Goal: Task Accomplishment & Management: Manage account settings

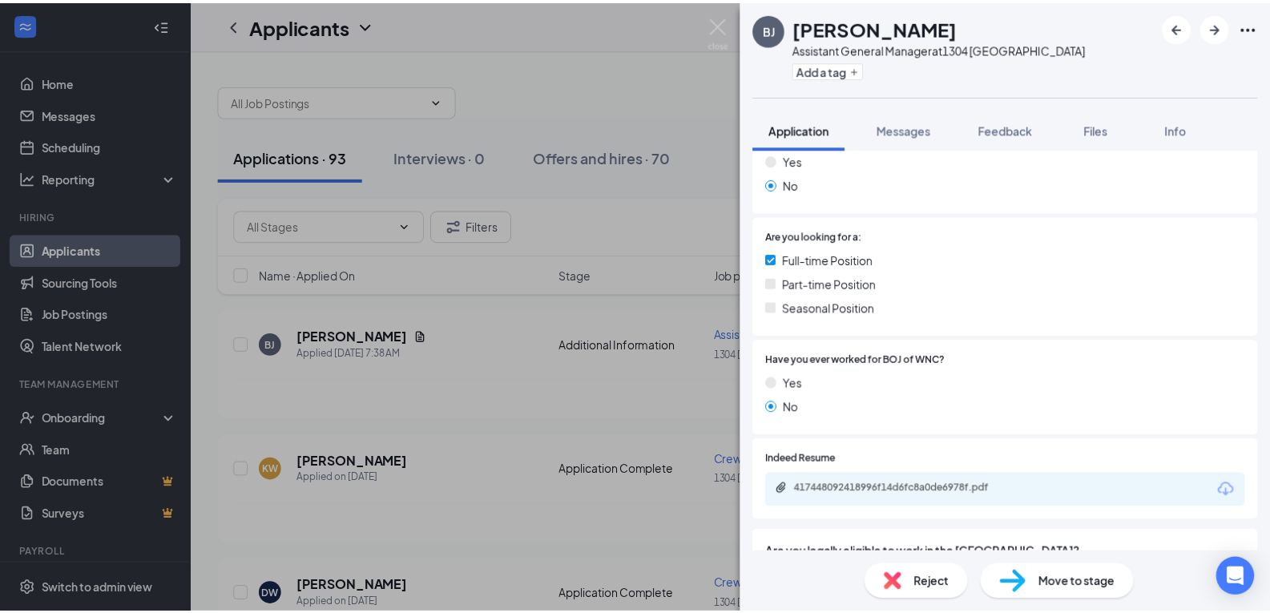
scroll to position [320, 0]
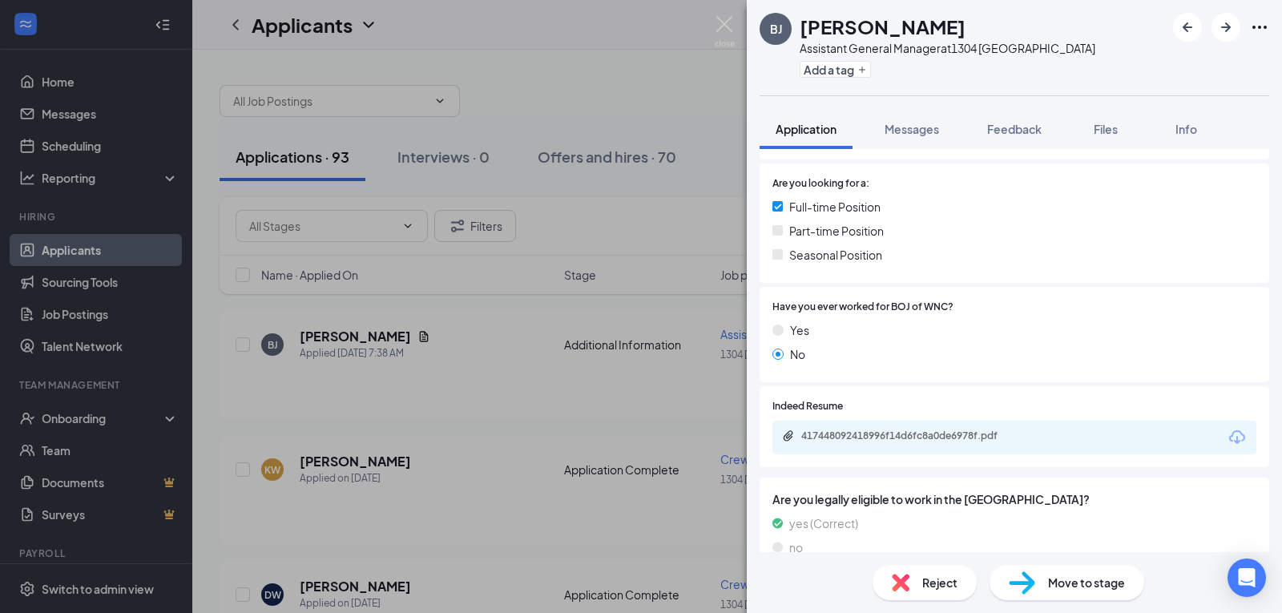
click at [1142, 443] on div "417448092418996f14d6fc8a0de6978f.pdf" at bounding box center [1014, 438] width 484 height 34
click at [896, 437] on div "417448092418996f14d6fc8a0de6978f.pdf" at bounding box center [913, 435] width 224 height 13
click at [1229, 134] on div "Application Messages Feedback Files Info" at bounding box center [1014, 129] width 510 height 40
click at [476, 367] on div "[PERSON_NAME] [PERSON_NAME] Assistant General Manager at 1304 [GEOGRAPHIC_DATA]…" at bounding box center [641, 306] width 1282 height 613
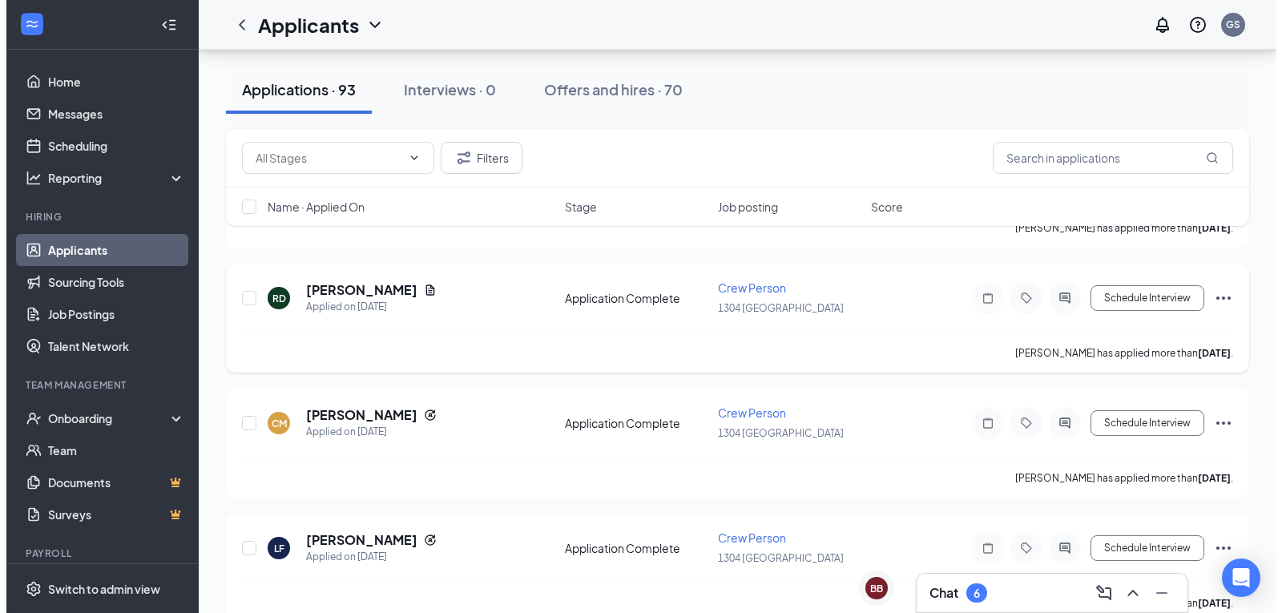
scroll to position [1202, 0]
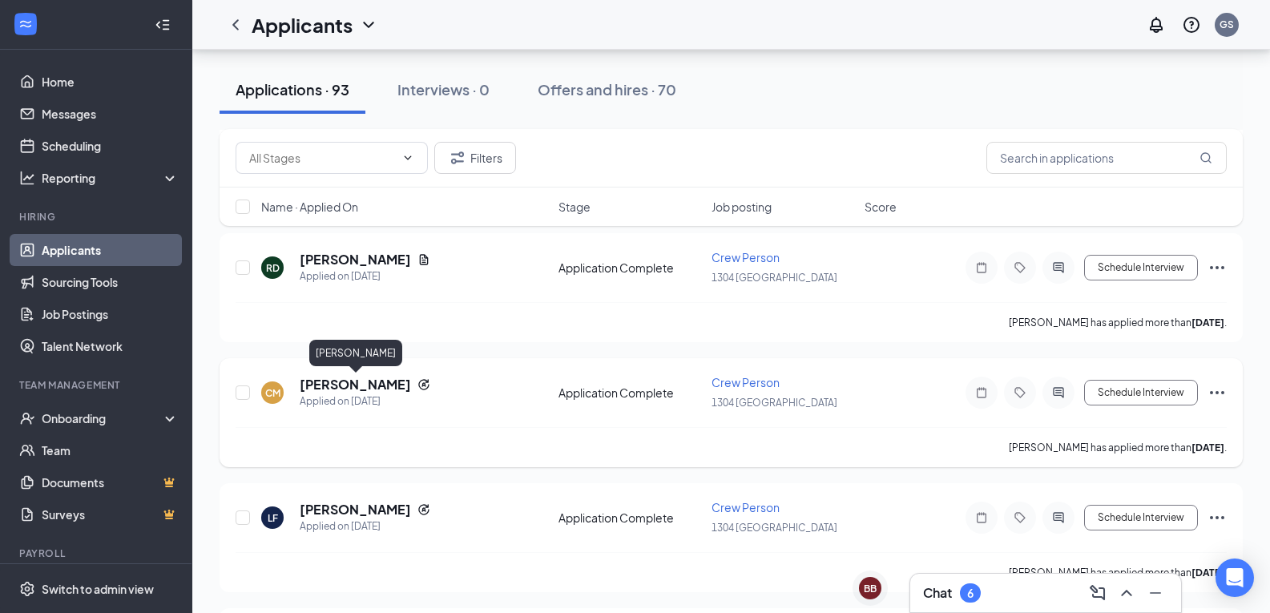
click at [327, 380] on h5 "[PERSON_NAME]" at bounding box center [355, 385] width 111 height 18
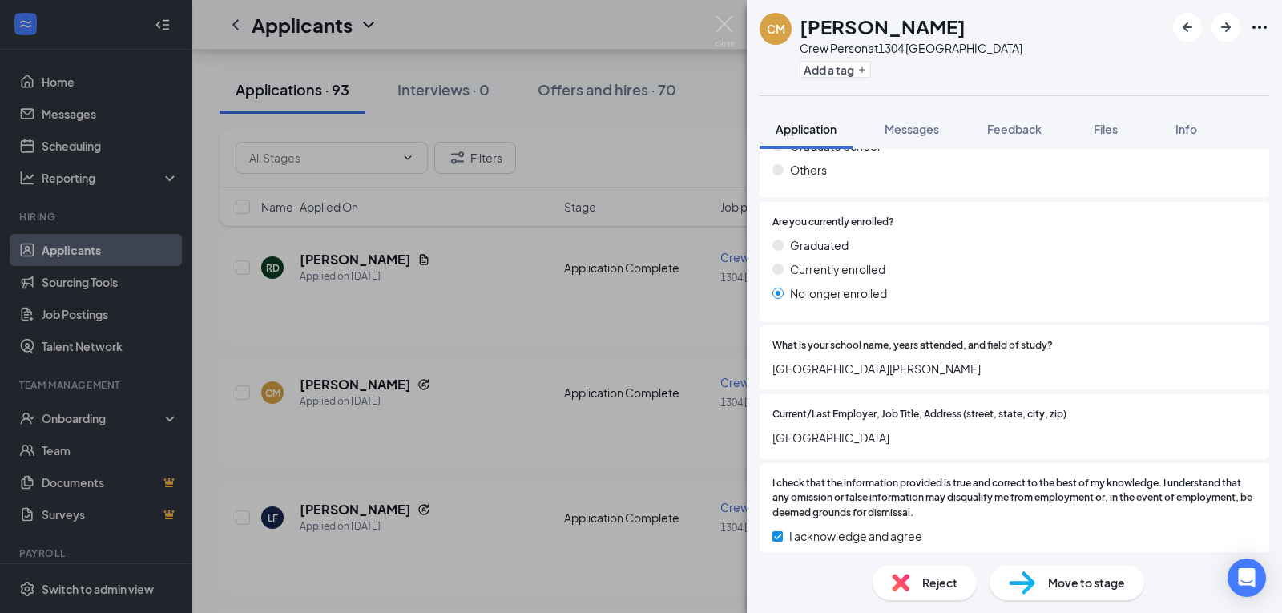
scroll to position [1625, 0]
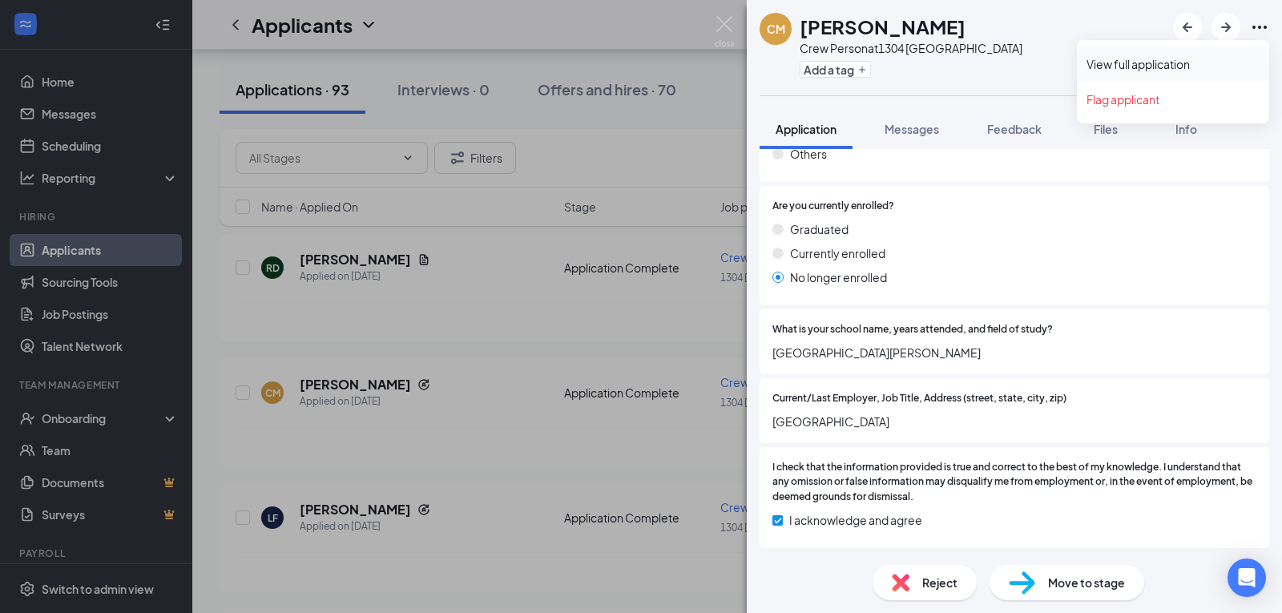
click at [1163, 65] on link "View full application" at bounding box center [1172, 64] width 173 height 16
click at [601, 308] on div "CM [PERSON_NAME] Crew Person at [STREET_ADDRESS] Add a tag Application Messages…" at bounding box center [641, 306] width 1282 height 613
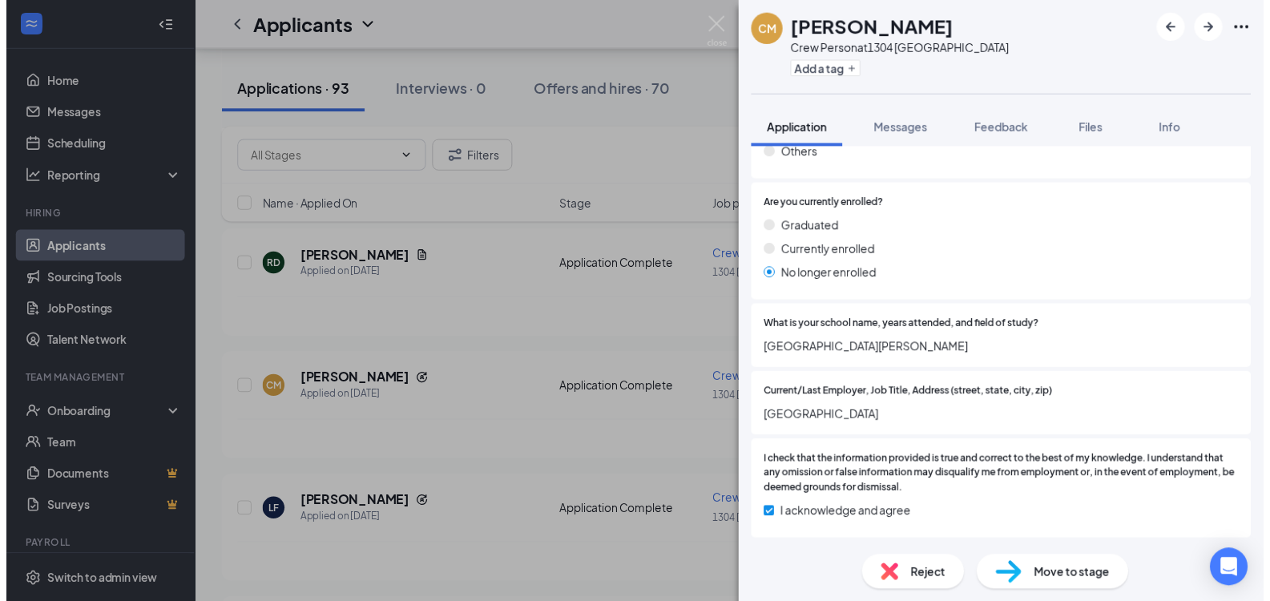
scroll to position [1618, 0]
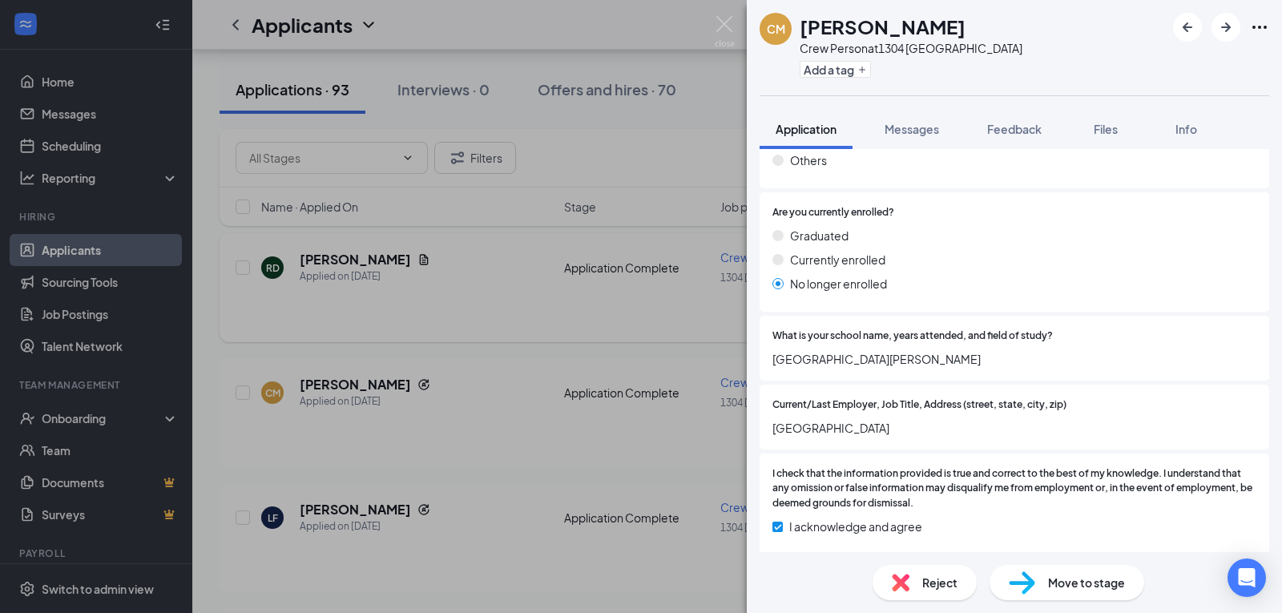
drag, startPoint x: 388, startPoint y: 303, endPoint x: 318, endPoint y: 266, distance: 78.8
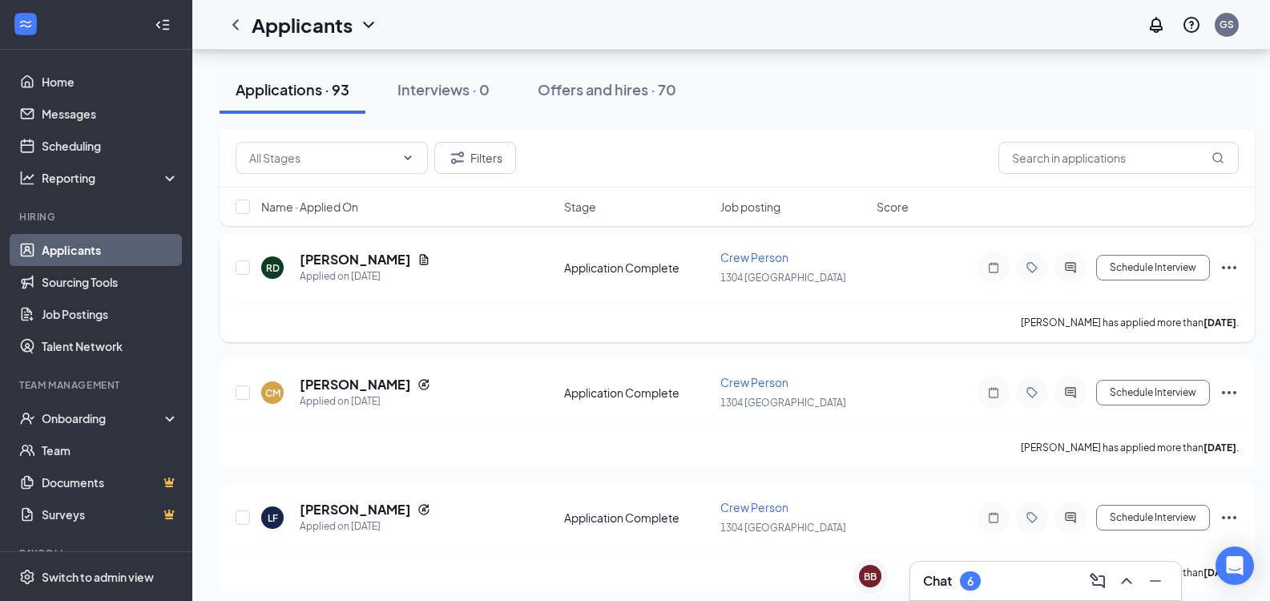
drag, startPoint x: 320, startPoint y: 263, endPoint x: 723, endPoint y: 289, distance: 404.6
click at [320, 263] on h5 "[PERSON_NAME]" at bounding box center [355, 260] width 111 height 18
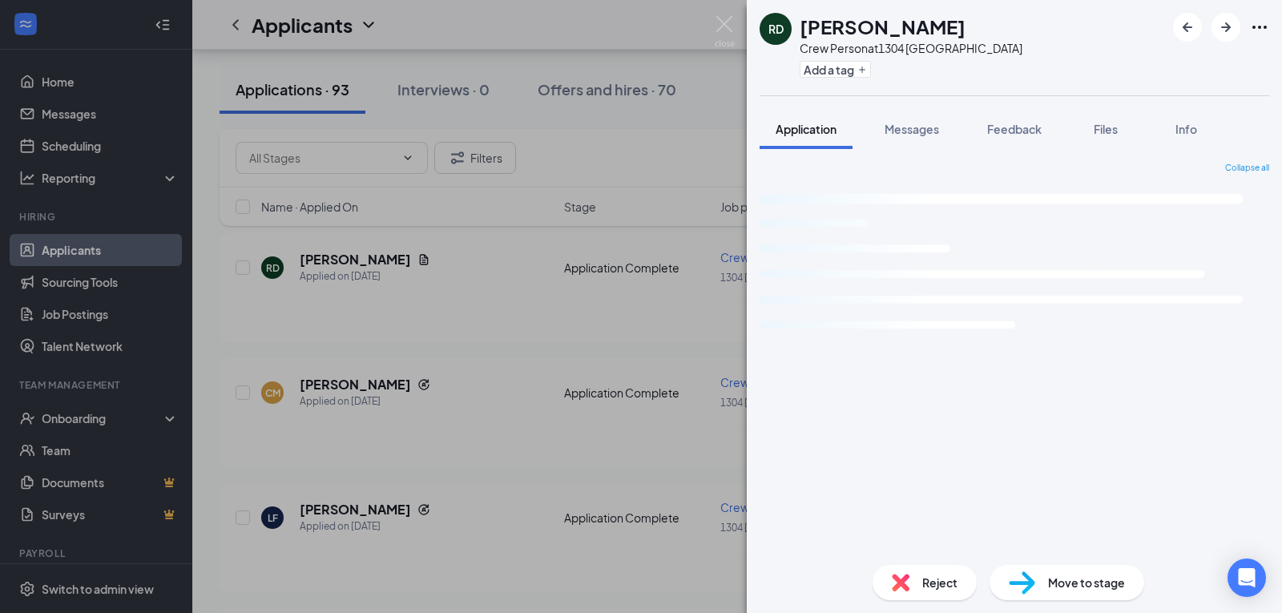
click at [475, 321] on div "RD [PERSON_NAME] Crew Person at 1304 [GEOGRAPHIC_DATA] Add a tag Application Me…" at bounding box center [641, 306] width 1282 height 613
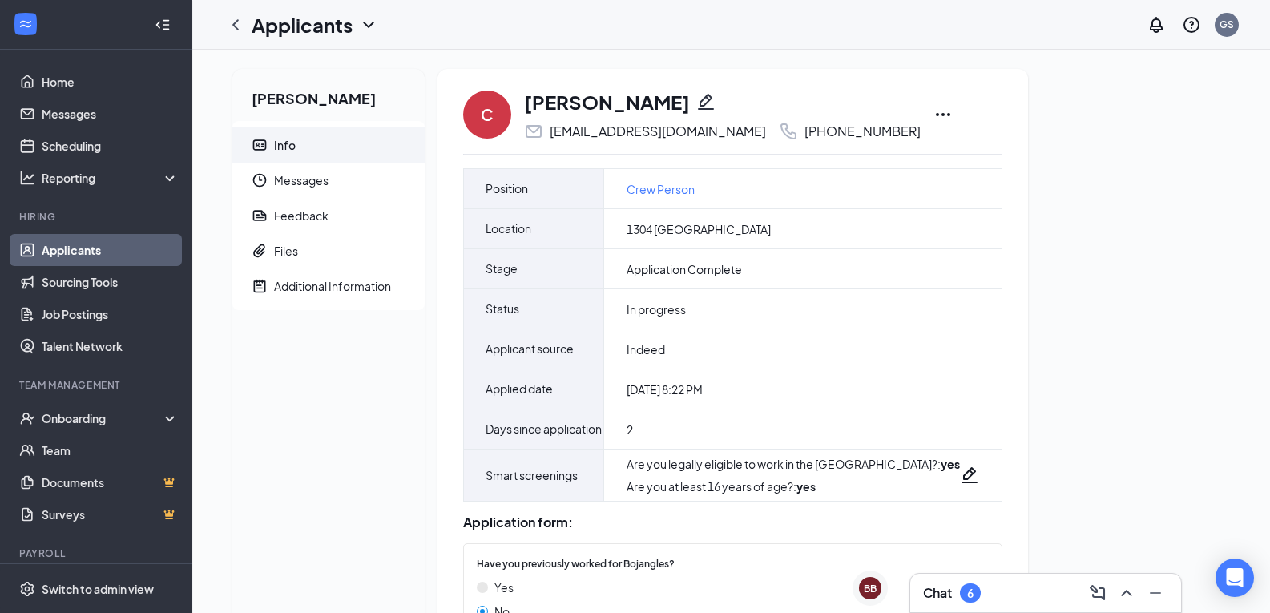
click at [933, 119] on icon "Ellipses" at bounding box center [942, 114] width 19 height 19
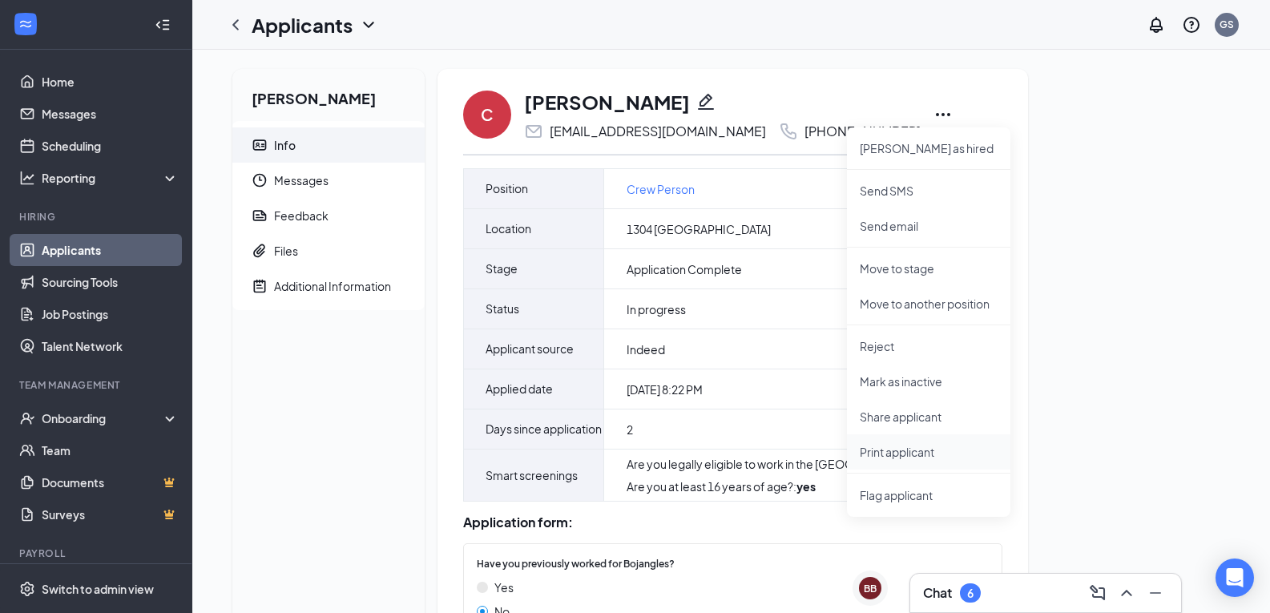
click at [880, 448] on p "Print applicant" at bounding box center [929, 452] width 138 height 16
